Goal: Navigation & Orientation: Find specific page/section

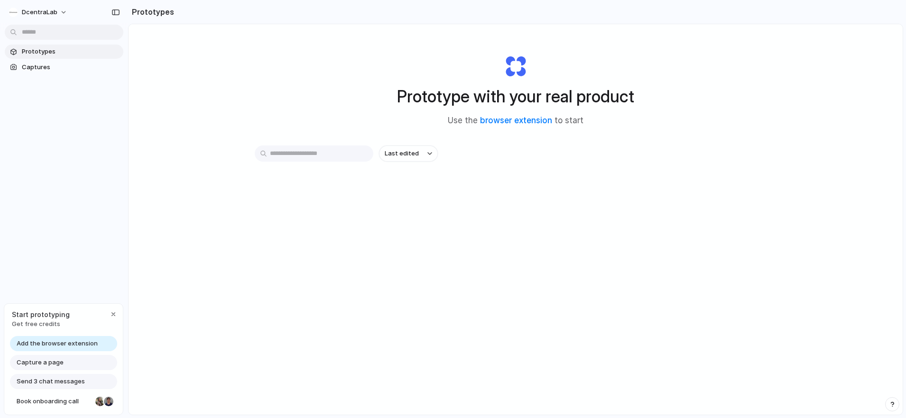
click at [328, 173] on div "Last edited" at bounding box center [516, 188] width 522 height 84
click at [91, 345] on span "Add the browser extension" at bounding box center [57, 343] width 81 height 9
click at [142, 329] on div "Prototype with your real product Use the browser extension to start Last edited" at bounding box center [516, 244] width 774 height 441
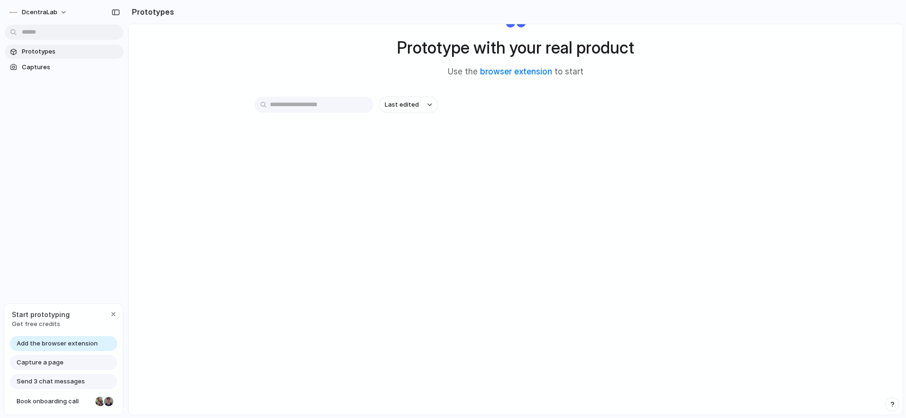
scroll to position [50, 0]
click at [114, 311] on div "button" at bounding box center [114, 315] width 8 height 8
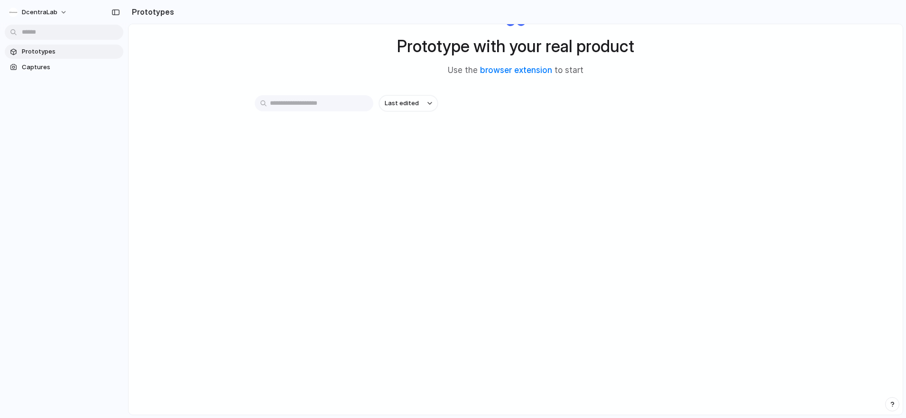
click at [194, 247] on div "Prototype with your real product Use the browser extension to start Last edited" at bounding box center [516, 194] width 774 height 441
